Goal: Entertainment & Leisure: Consume media (video, audio)

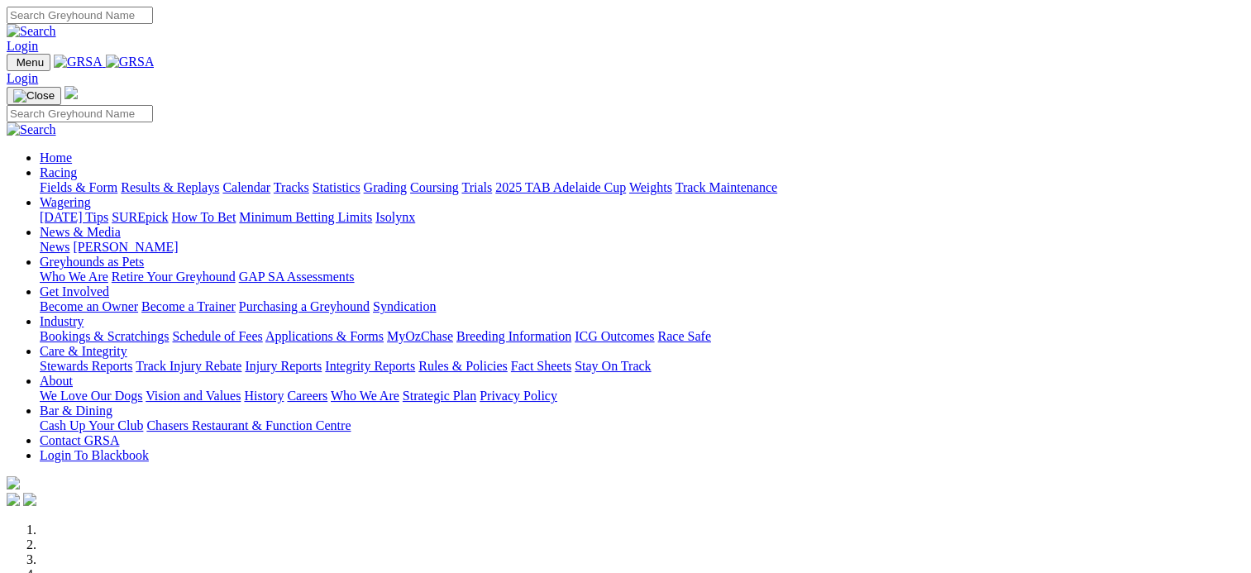
click at [219, 180] on link "Results & Replays" at bounding box center [170, 187] width 98 height 14
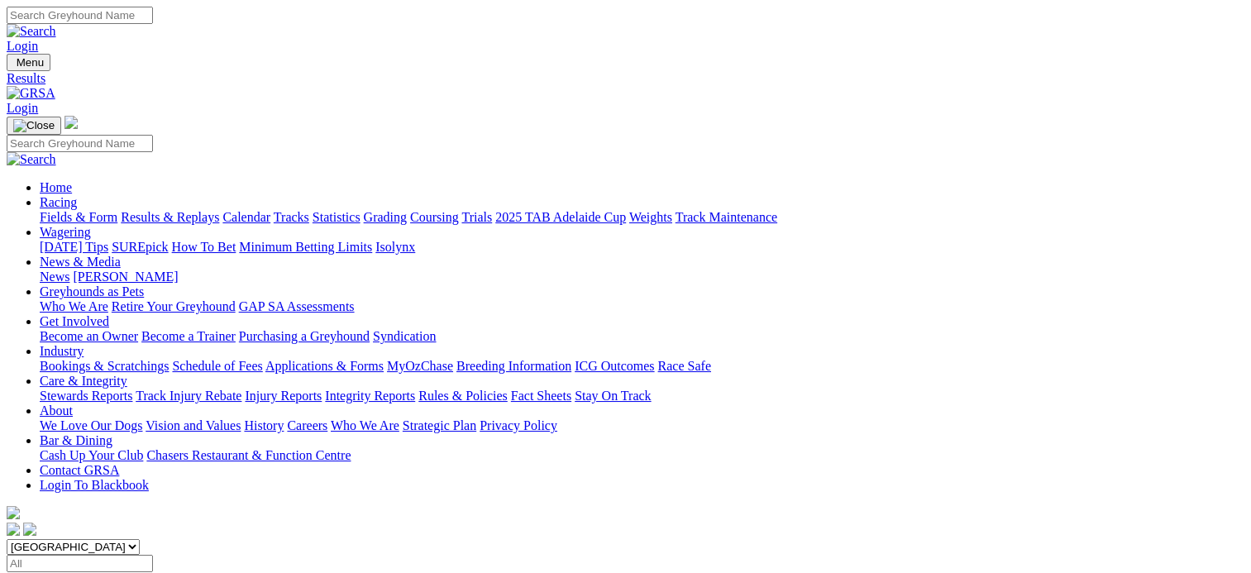
click at [121, 572] on span "10 races" at bounding box center [99, 579] width 44 height 14
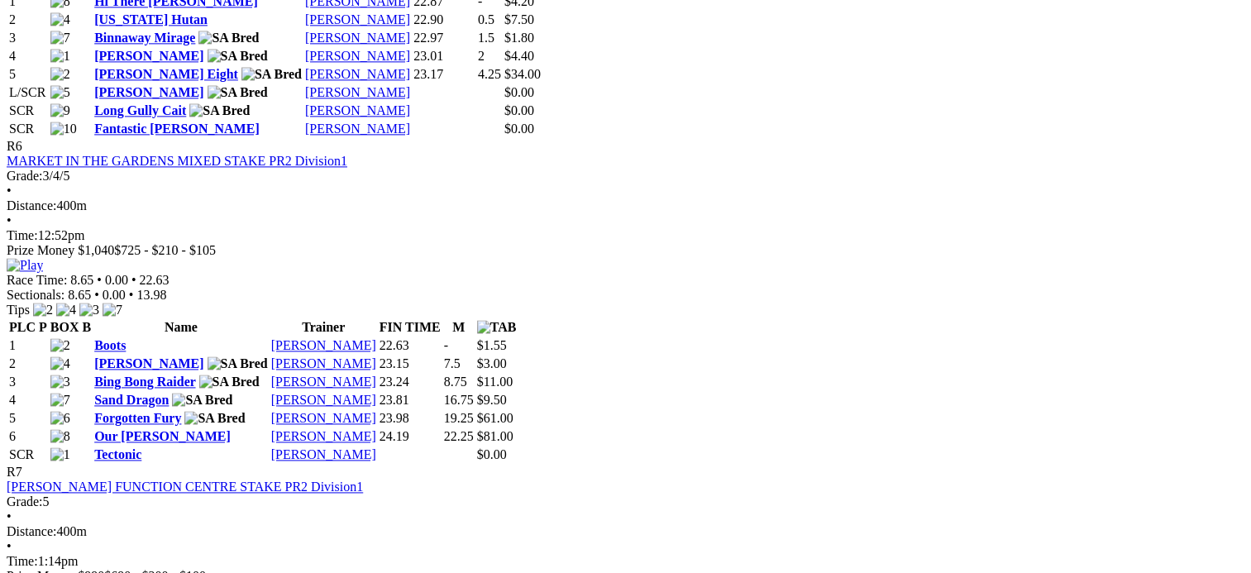
scroll to position [2112, 0]
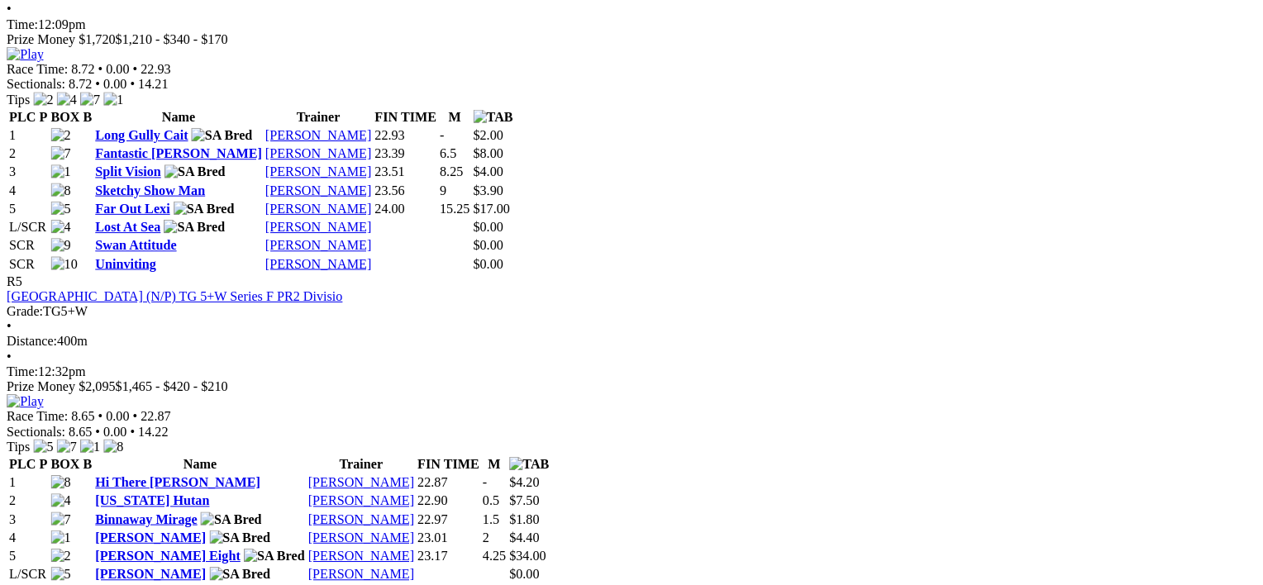
scroll to position [1654, 0]
